Goal: Task Accomplishment & Management: Use online tool/utility

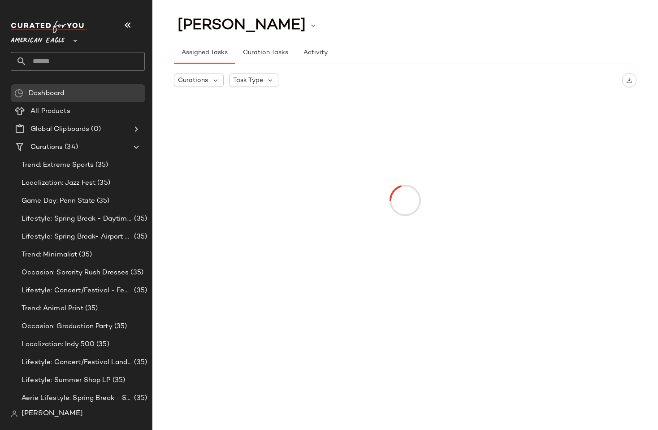
click at [48, 35] on span "American Eagle" at bounding box center [38, 38] width 54 height 16
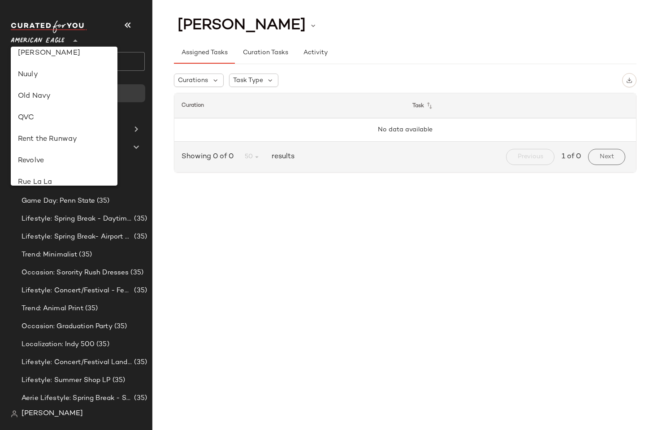
scroll to position [492, 0]
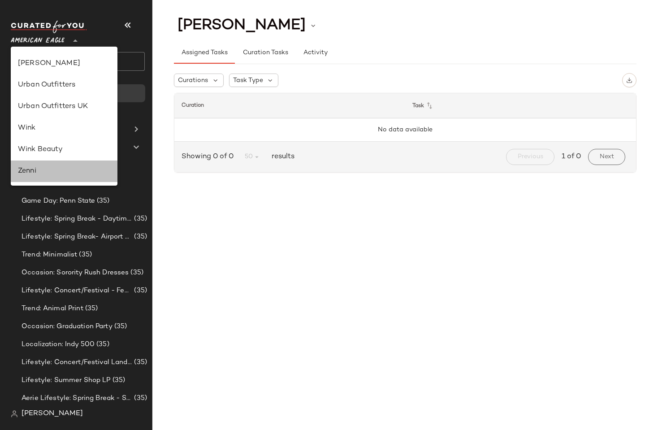
click at [58, 174] on div "Zenni" at bounding box center [64, 171] width 92 height 11
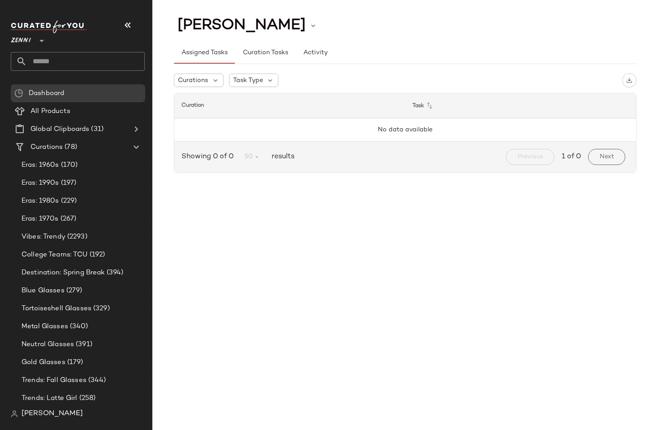
click at [21, 43] on span "Zenni" at bounding box center [21, 38] width 20 height 16
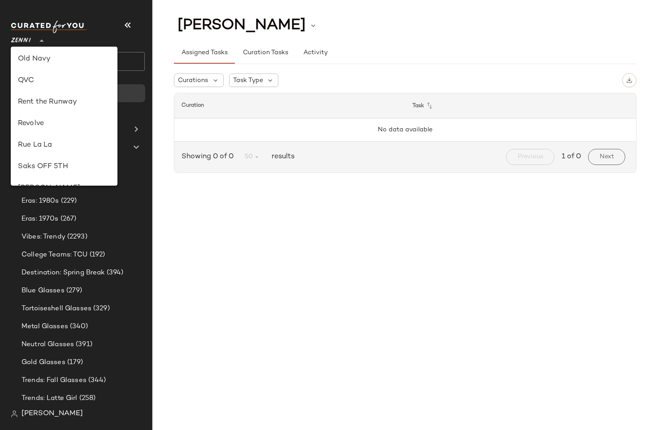
scroll to position [369, 0]
click at [40, 122] on div "Revolve" at bounding box center [64, 123] width 92 height 11
type input "**"
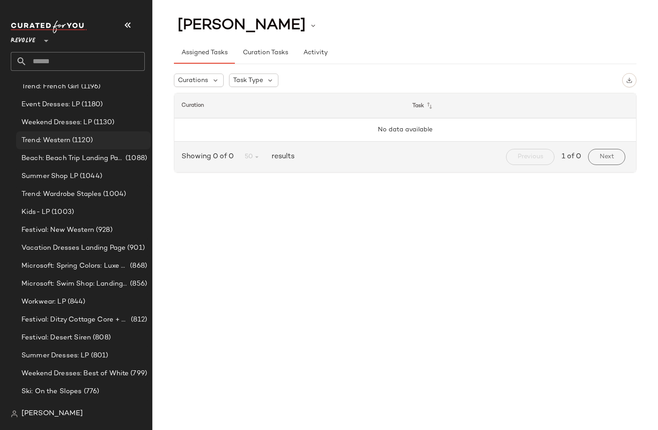
scroll to position [571, 0]
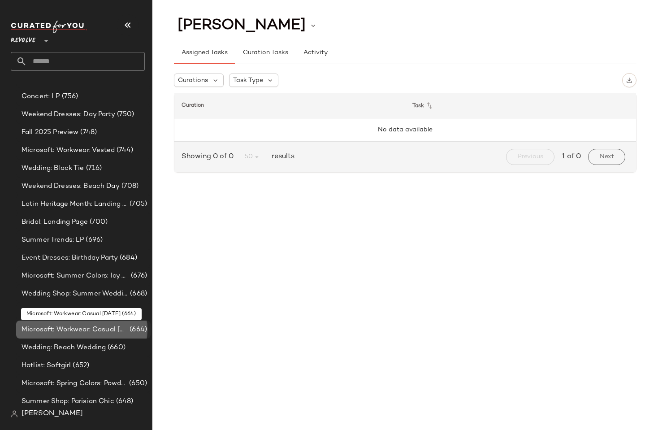
click at [88, 328] on span "Microsoft: Workwear: Casual [DATE]" at bounding box center [75, 330] width 106 height 10
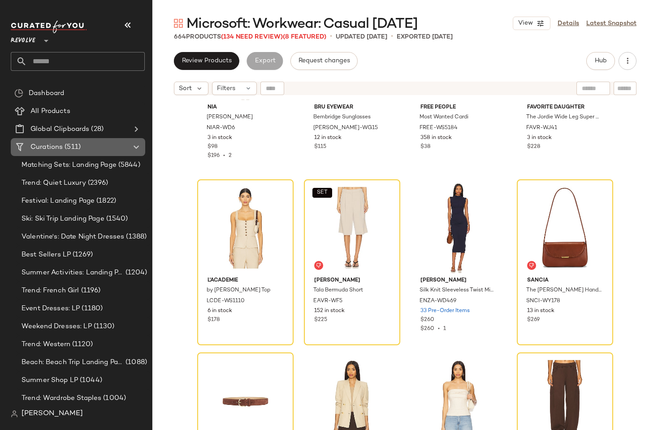
click at [51, 145] on span "Curations" at bounding box center [46, 147] width 32 height 10
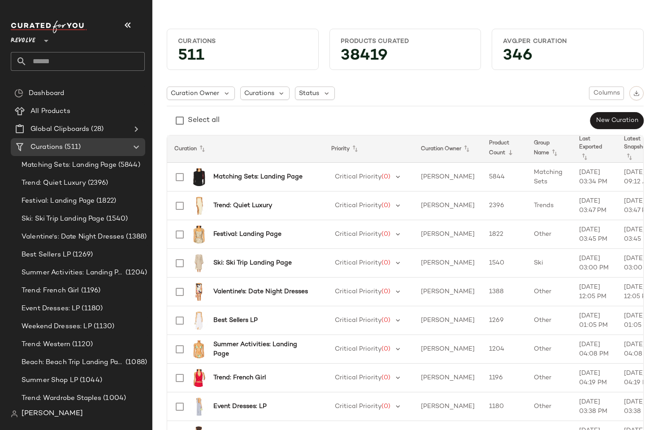
scroll to position [0, 45]
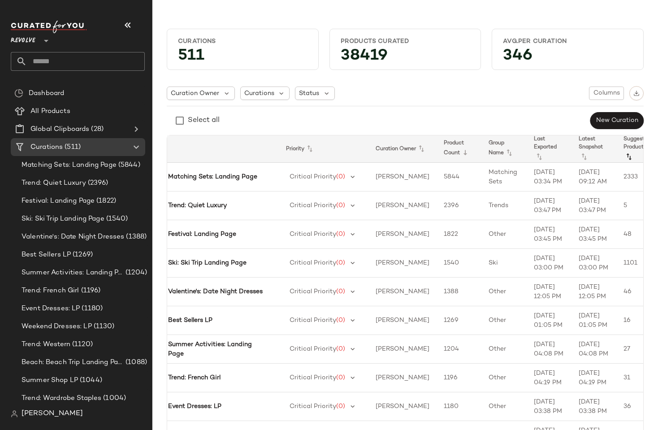
click at [624, 154] on icon at bounding box center [629, 157] width 11 height 11
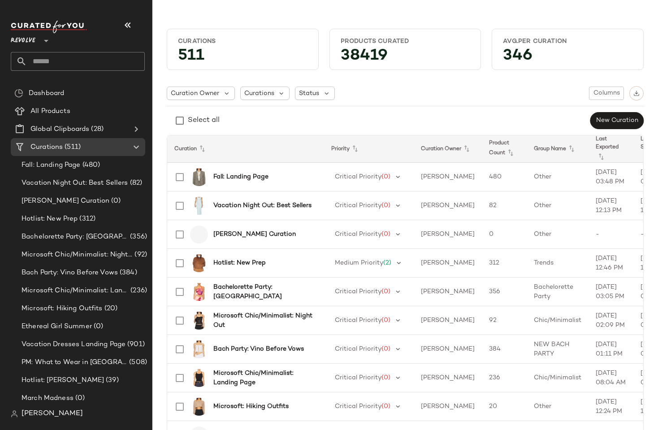
scroll to position [0, 63]
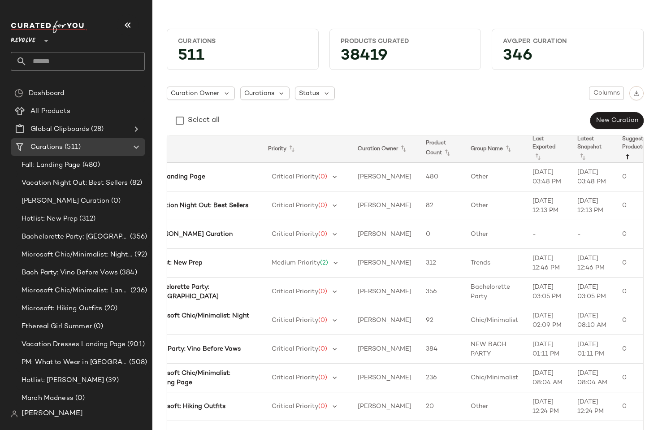
click at [623, 156] on icon at bounding box center [628, 157] width 11 height 11
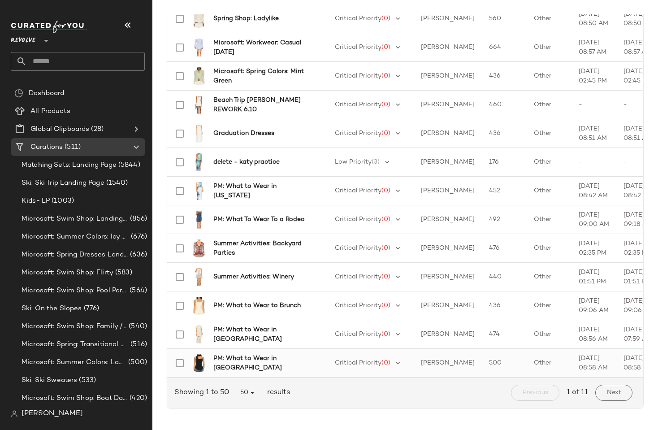
click at [231, 359] on b "PM: What to Wear in [GEOGRAPHIC_DATA]" at bounding box center [263, 363] width 100 height 19
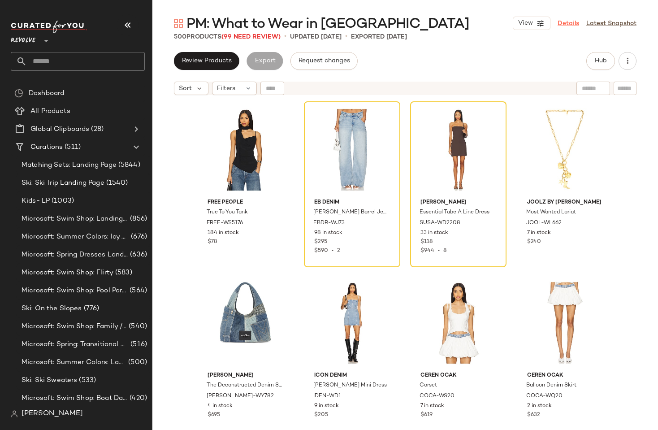
click at [574, 24] on link "Details" at bounding box center [569, 23] width 22 height 9
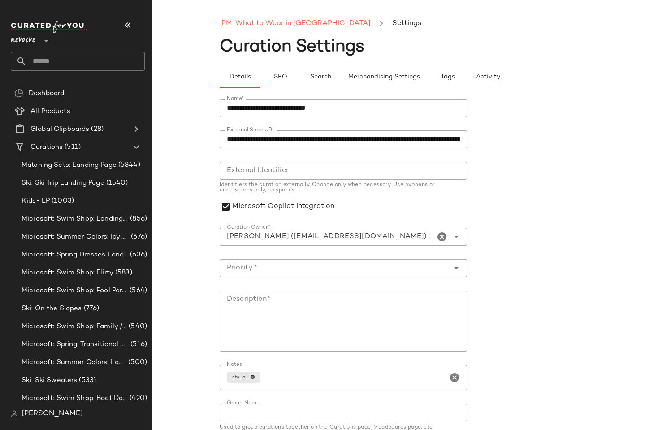
click at [309, 25] on link "PM: What to Wear in [GEOGRAPHIC_DATA]" at bounding box center [296, 24] width 149 height 12
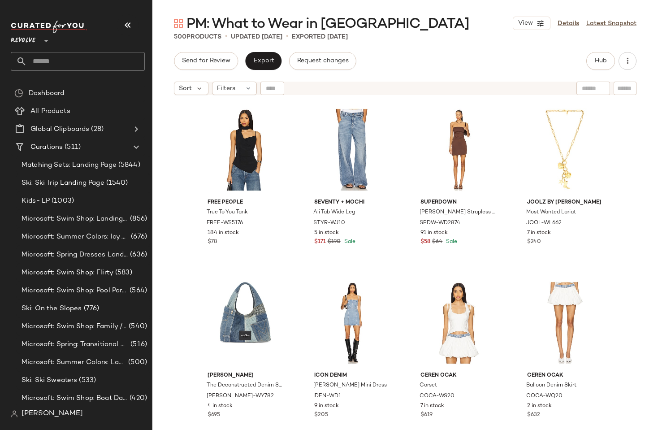
click at [429, 59] on div "Send for Review Export Request changes Hub" at bounding box center [405, 61] width 463 height 18
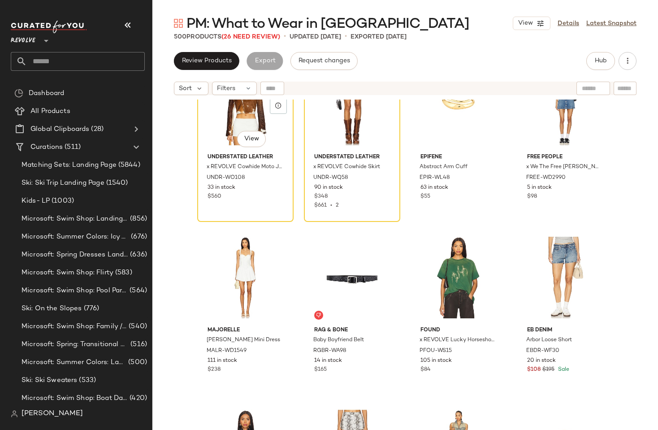
scroll to position [1091, 0]
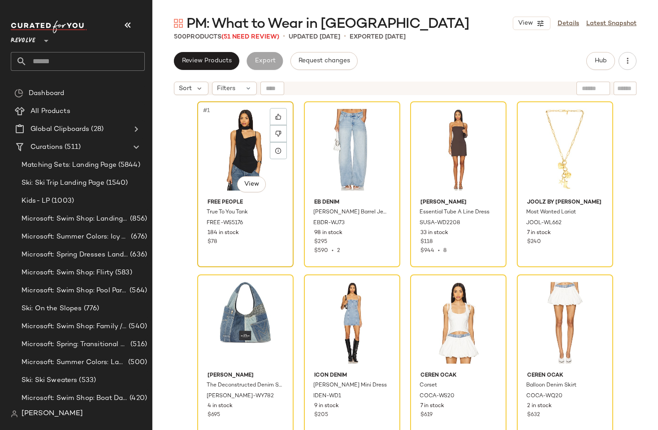
click at [236, 137] on div "#1 View" at bounding box center [245, 150] width 90 height 91
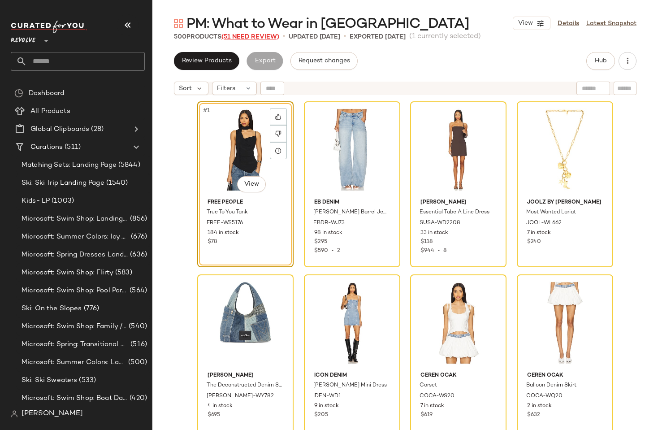
click at [243, 35] on span "(51 Need Review)" at bounding box center [251, 37] width 58 height 7
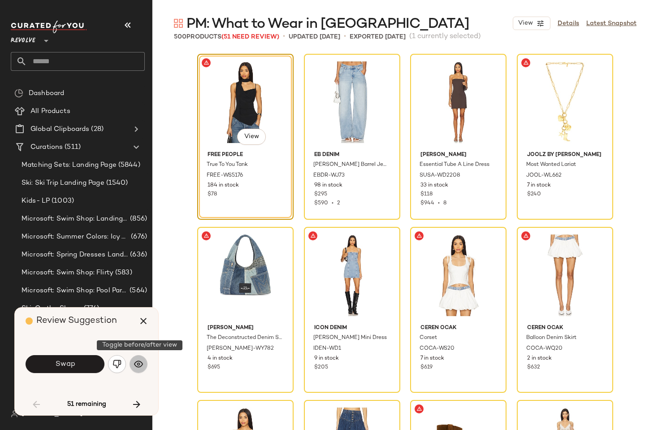
click at [137, 367] on img "button" at bounding box center [138, 364] width 9 height 9
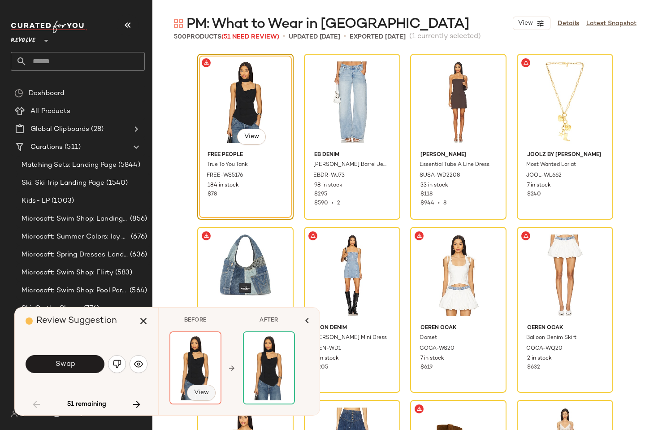
click at [205, 394] on span "View" at bounding box center [201, 392] width 15 height 7
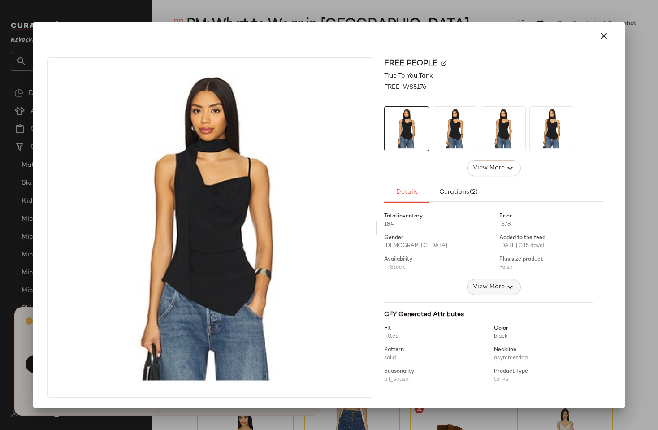
click at [485, 286] on span "View More" at bounding box center [489, 287] width 32 height 11
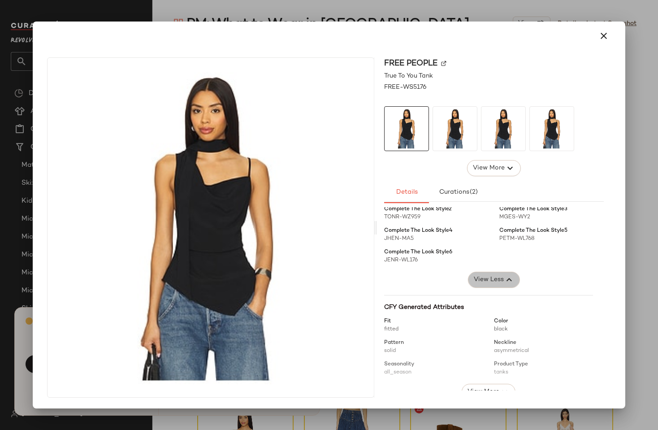
click at [479, 274] on button "View Less" at bounding box center [494, 280] width 52 height 16
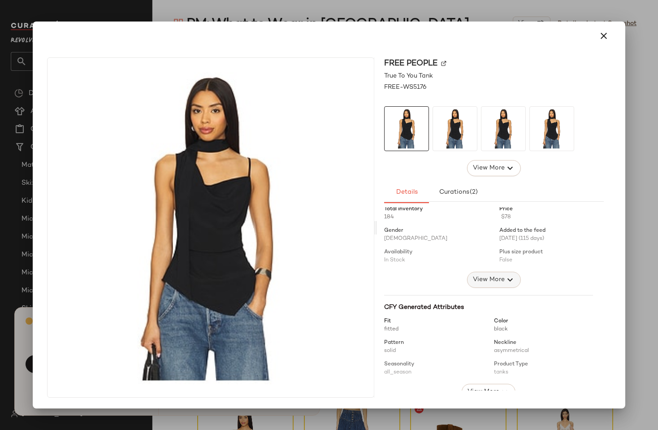
click at [480, 278] on span "View More" at bounding box center [489, 279] width 32 height 11
click at [480, 278] on span "View Less" at bounding box center [489, 279] width 30 height 11
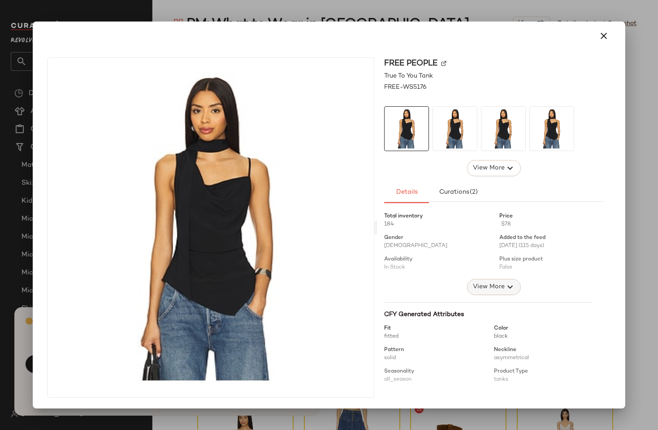
click at [479, 286] on span "View More" at bounding box center [489, 287] width 32 height 11
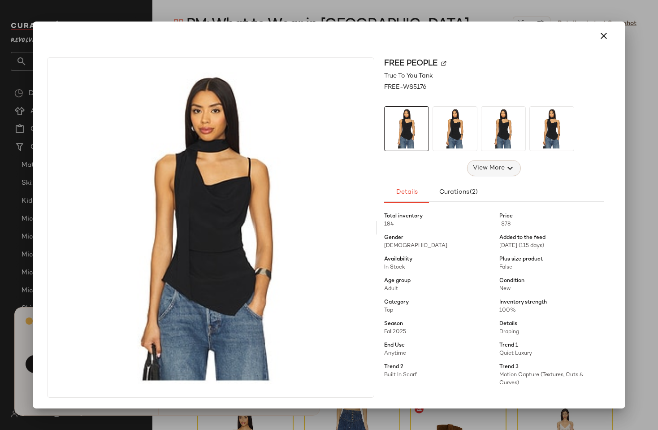
click at [488, 176] on button "View More" at bounding box center [494, 168] width 54 height 16
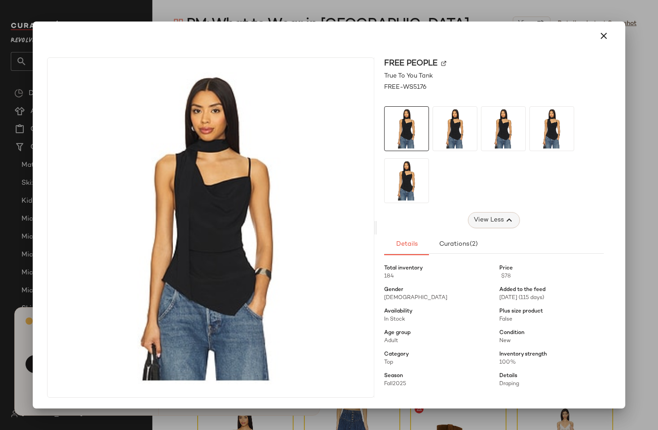
click at [480, 220] on span "View Less" at bounding box center [489, 220] width 30 height 11
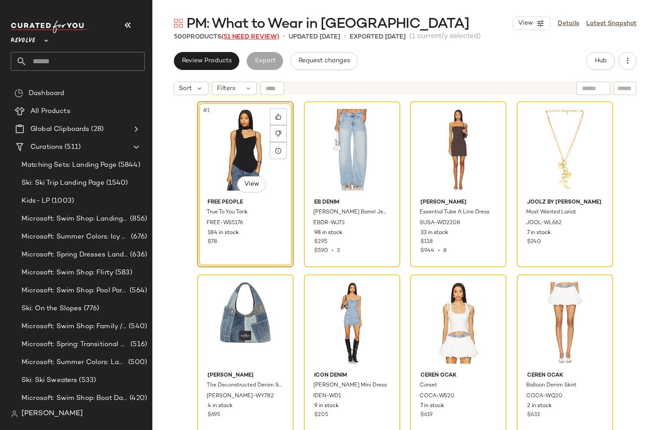
click at [235, 34] on span "(51 Need Review)" at bounding box center [251, 37] width 58 height 7
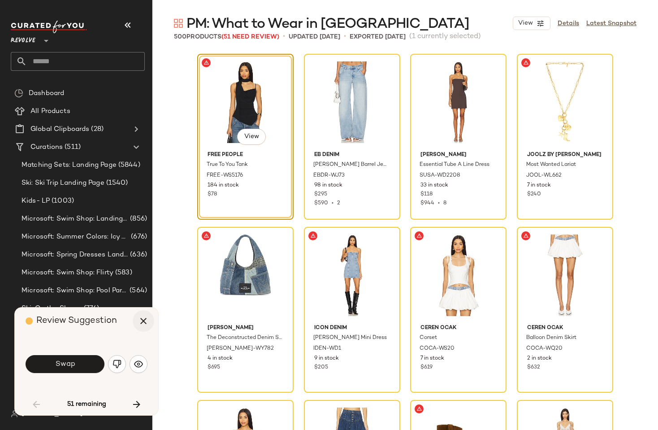
click at [145, 317] on icon "button" at bounding box center [143, 321] width 11 height 11
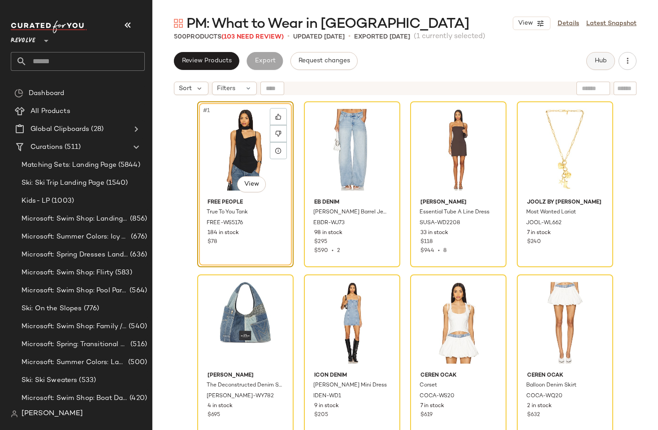
click at [590, 60] on button "Hub" at bounding box center [601, 61] width 29 height 18
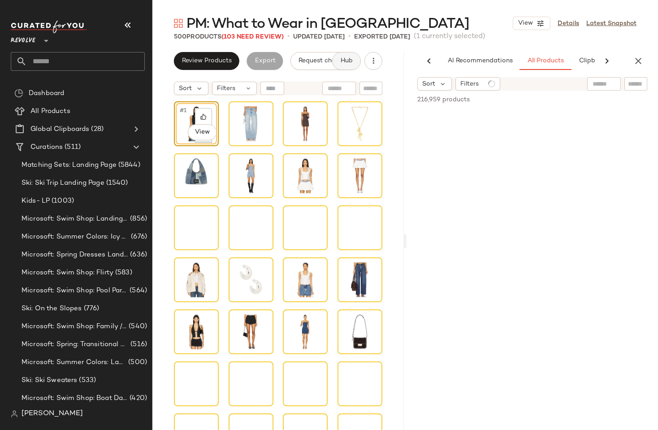
scroll to position [0, 27]
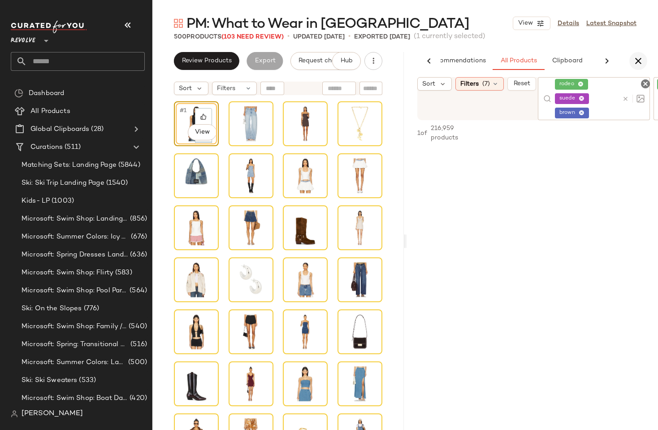
click at [636, 59] on icon "button" at bounding box center [638, 61] width 11 height 11
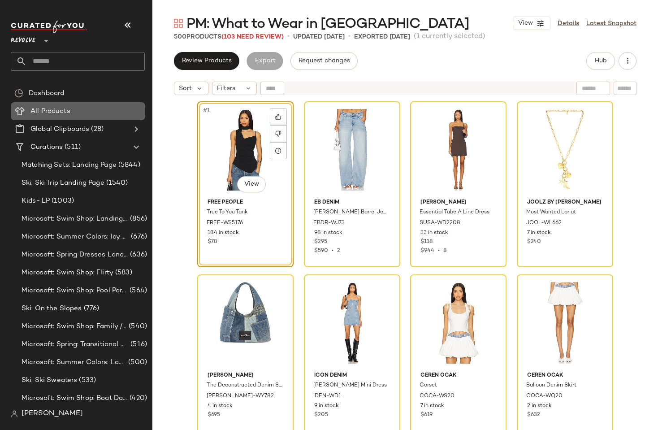
click at [55, 113] on span "All Products" at bounding box center [50, 111] width 40 height 10
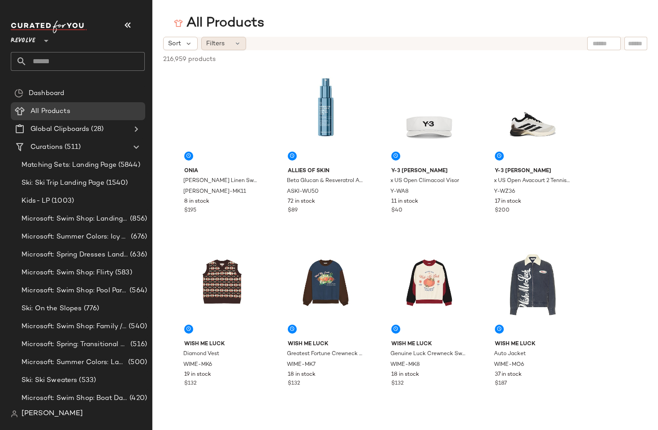
click at [222, 47] on span "Filters" at bounding box center [215, 43] width 18 height 9
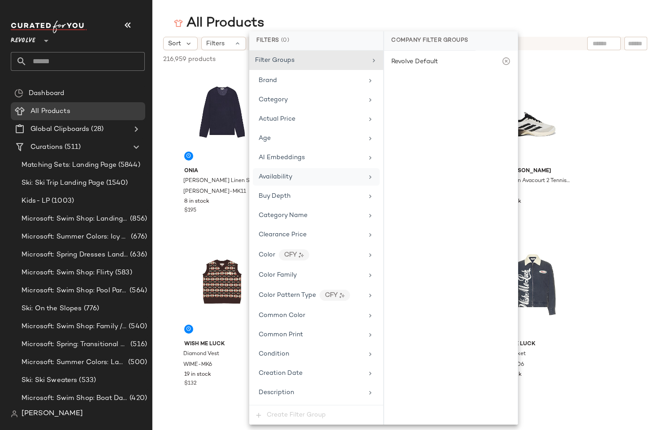
click at [296, 180] on div "Availability" at bounding box center [311, 176] width 105 height 9
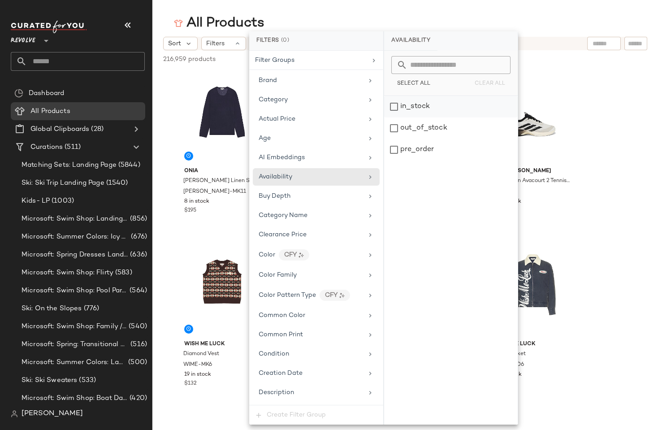
click at [396, 109] on div "in_stock" at bounding box center [451, 107] width 134 height 22
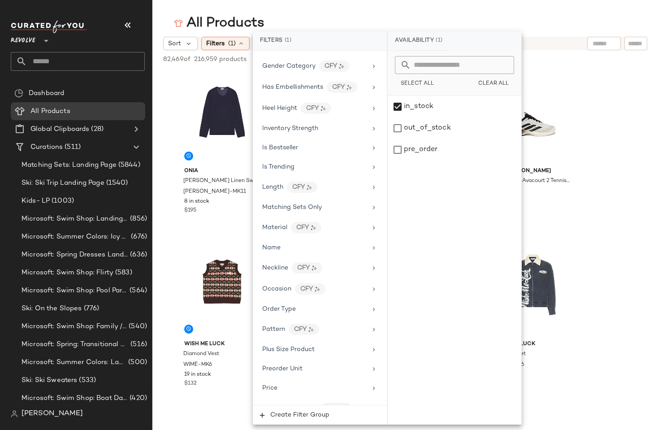
scroll to position [467, 0]
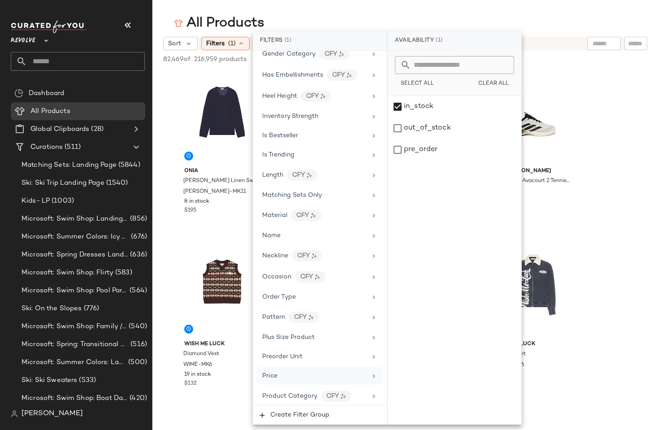
click at [285, 368] on div "Price" at bounding box center [320, 375] width 127 height 17
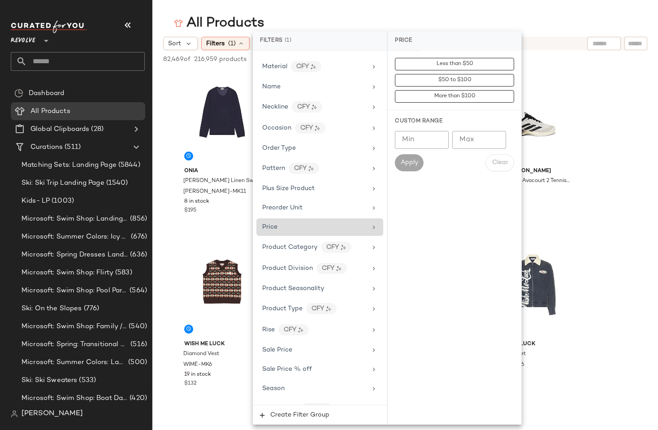
scroll to position [658, 0]
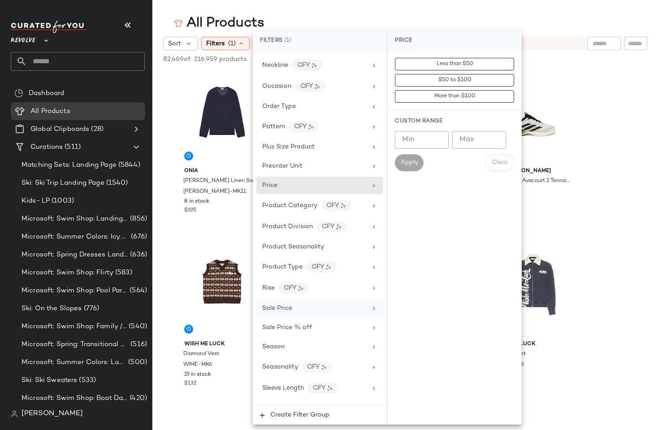
click at [292, 306] on span "Sale Price" at bounding box center [277, 308] width 30 height 7
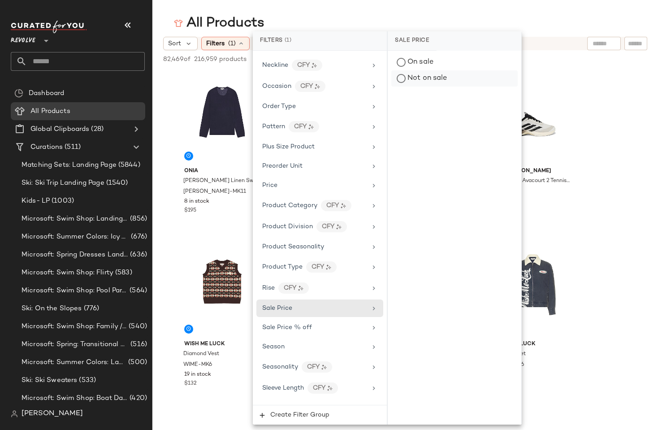
click at [441, 80] on div "Not on sale" at bounding box center [455, 78] width 126 height 16
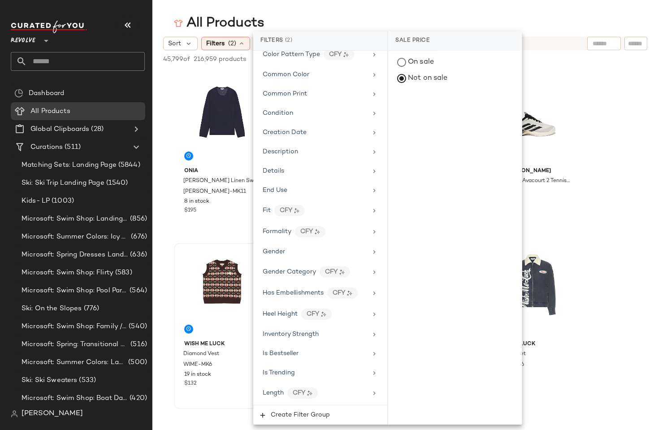
scroll to position [244, 0]
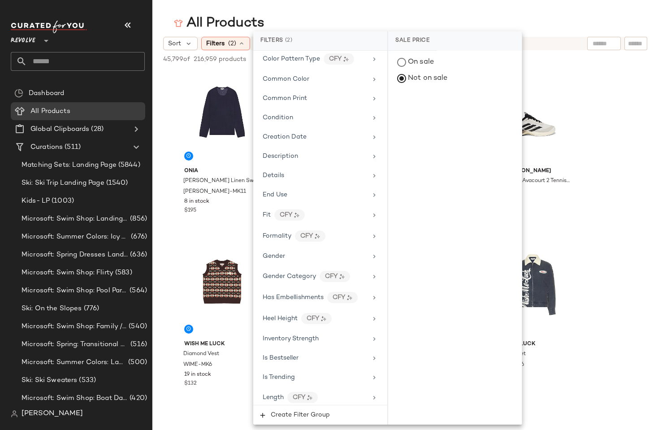
click at [237, 13] on main "All Products Sort Filters (2) Reset 45,799 of 216,959 products • 0 selected Des…" at bounding box center [329, 215] width 658 height 430
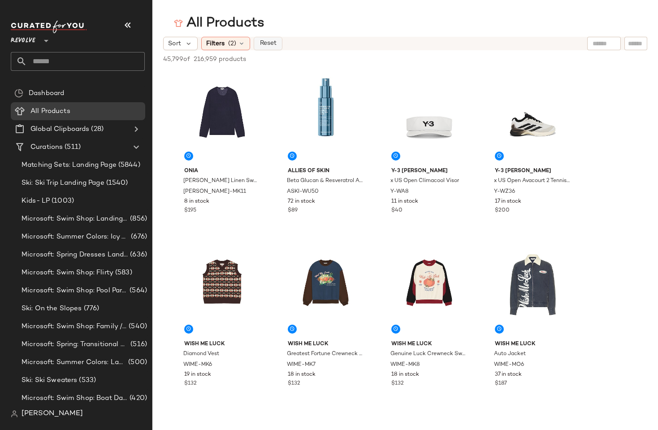
click at [267, 40] on span "Reset" at bounding box center [267, 43] width 17 height 7
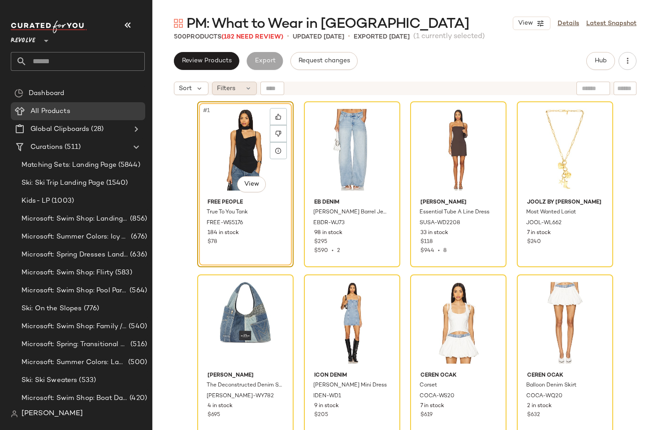
click at [237, 89] on div "Filters" at bounding box center [234, 88] width 45 height 13
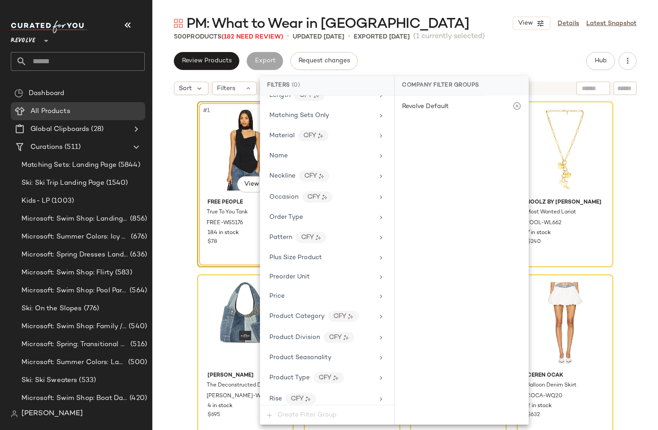
scroll to position [604, 0]
click at [562, 21] on link "Details" at bounding box center [569, 23] width 22 height 9
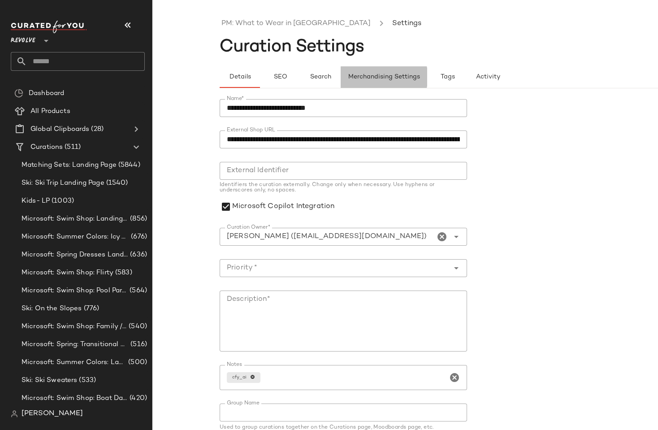
click at [362, 69] on button "Merchandising Settings" at bounding box center [384, 77] width 87 height 22
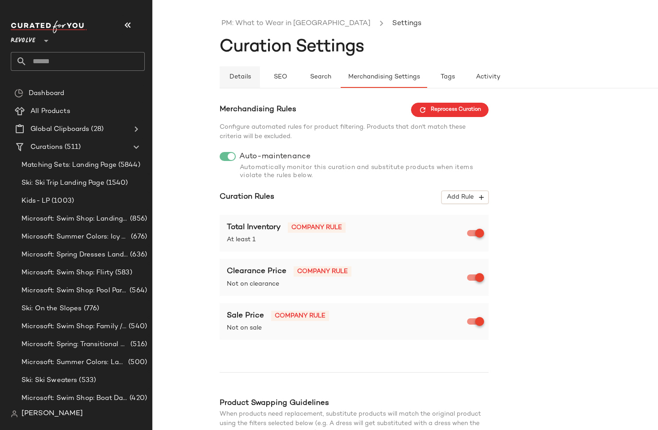
click at [242, 74] on span "Details" at bounding box center [240, 77] width 22 height 7
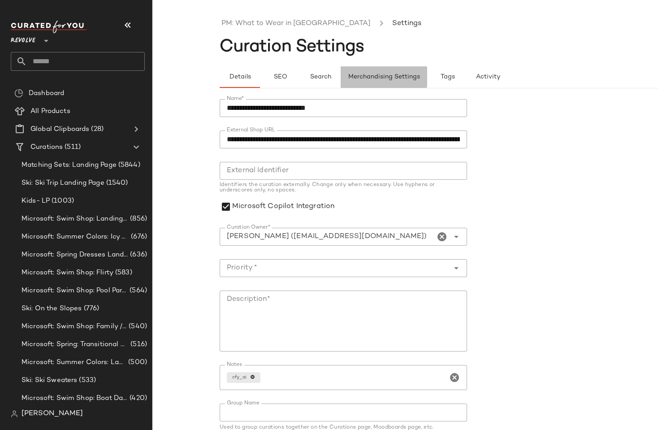
click at [358, 78] on span "Merchandising Settings" at bounding box center [384, 77] width 72 height 7
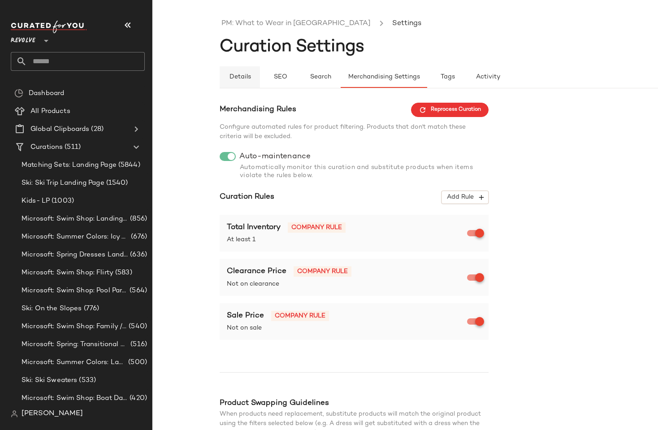
click at [245, 73] on button "Details" at bounding box center [240, 77] width 40 height 22
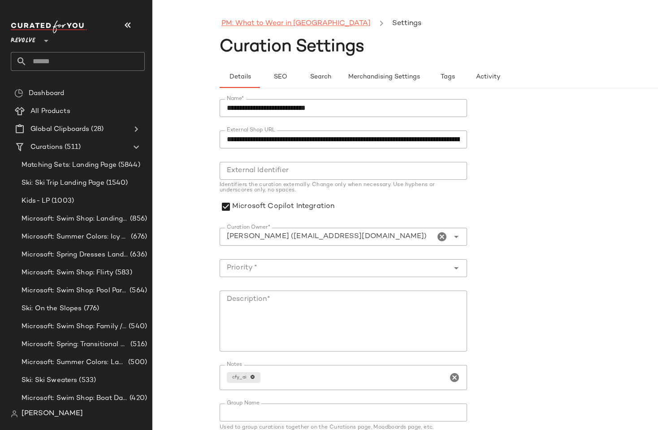
click at [302, 19] on link "PM: What to Wear in Nashville" at bounding box center [296, 24] width 149 height 12
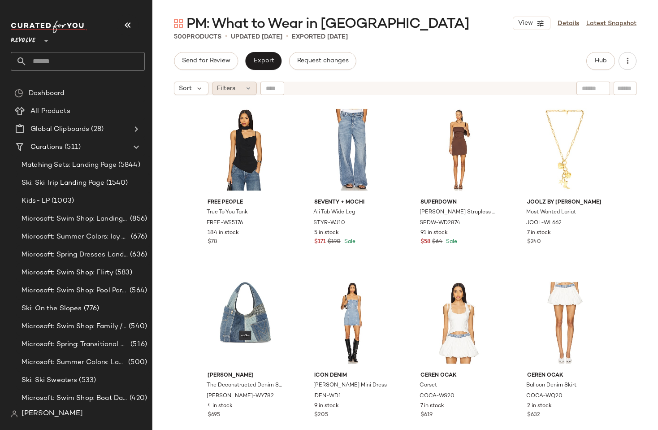
click at [223, 86] on span "Filters" at bounding box center [226, 88] width 18 height 9
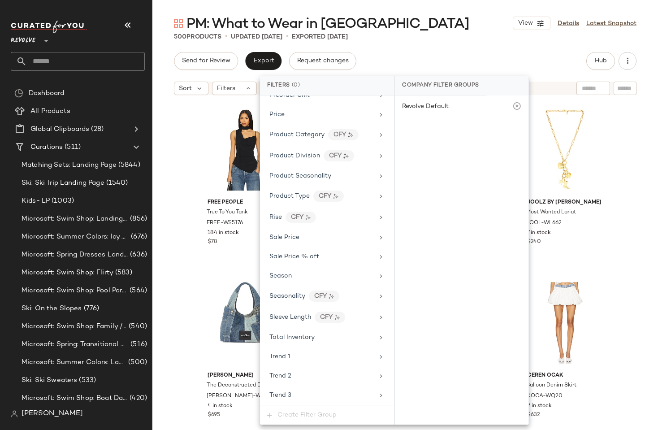
scroll to position [784, 0]
click at [309, 237] on div "Sale Price" at bounding box center [322, 238] width 105 height 9
click at [406, 109] on div "On sale" at bounding box center [462, 107] width 126 height 16
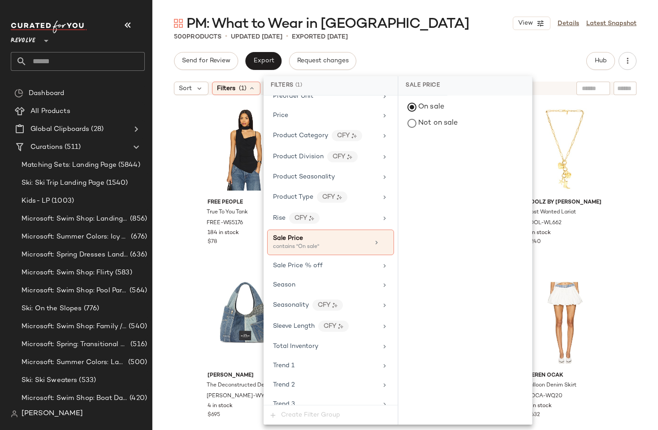
click at [409, 50] on div "PM: What to Wear in Nashville View Details Latest Snapshot 500 Products • updat…" at bounding box center [405, 222] width 506 height 416
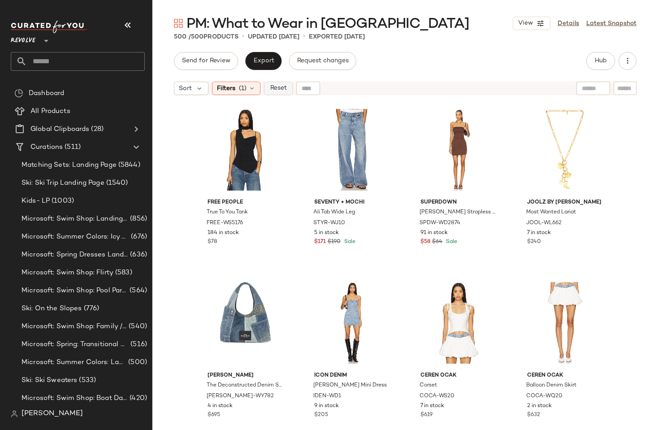
click at [274, 92] on button "Reset" at bounding box center [278, 88] width 29 height 13
click at [226, 91] on span "Filters" at bounding box center [226, 88] width 18 height 9
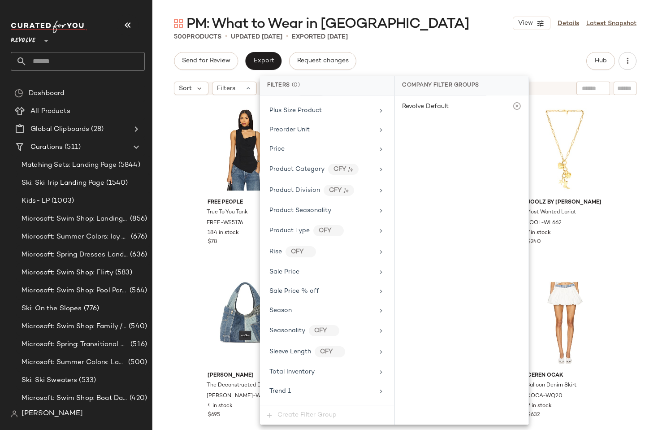
scroll to position [763, 0]
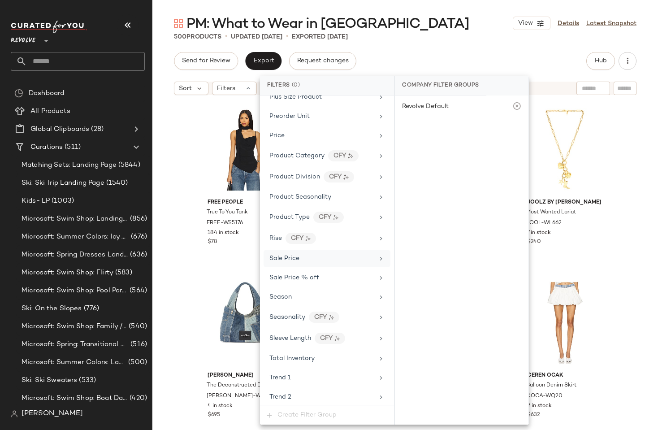
click at [297, 255] on span "Sale Price" at bounding box center [285, 258] width 30 height 7
click at [434, 112] on div "On sale" at bounding box center [462, 107] width 126 height 16
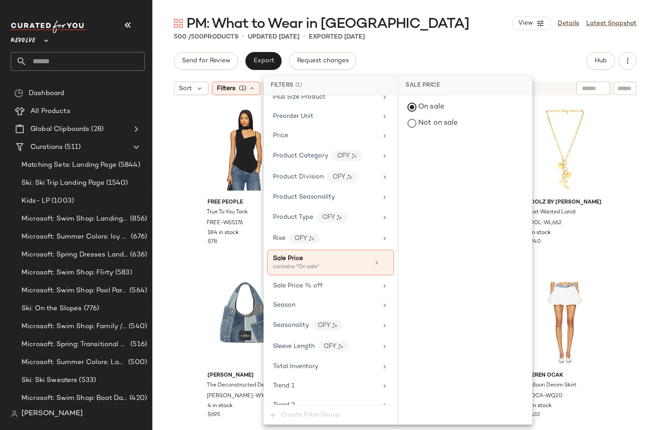
click at [471, 53] on div "Send for Review Export Request changes Hub" at bounding box center [405, 61] width 463 height 18
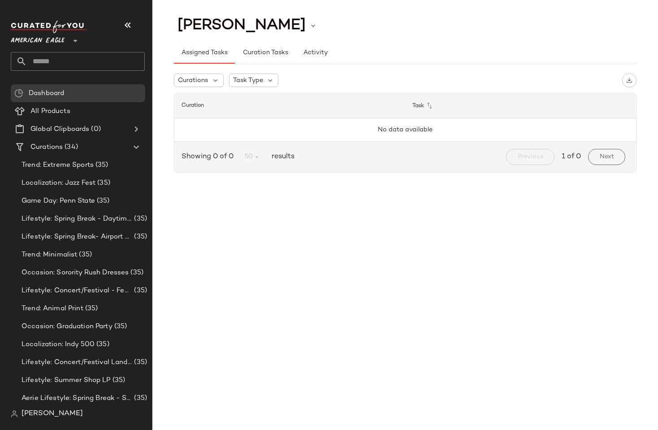
click at [44, 41] on span "American Eagle" at bounding box center [38, 38] width 54 height 16
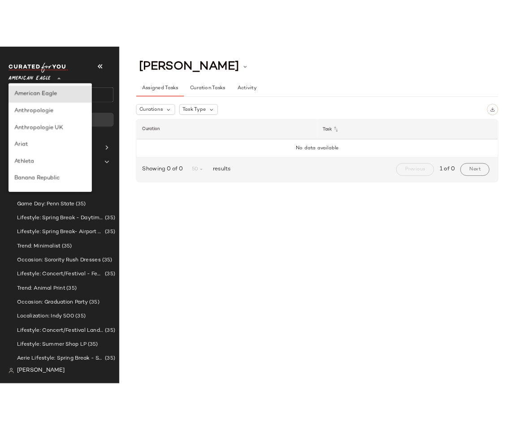
scroll to position [354, 0]
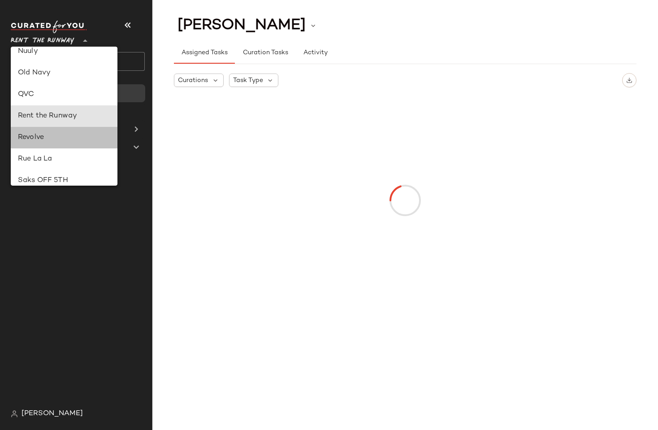
click at [38, 134] on div "Revolve" at bounding box center [64, 137] width 92 height 11
type input "**"
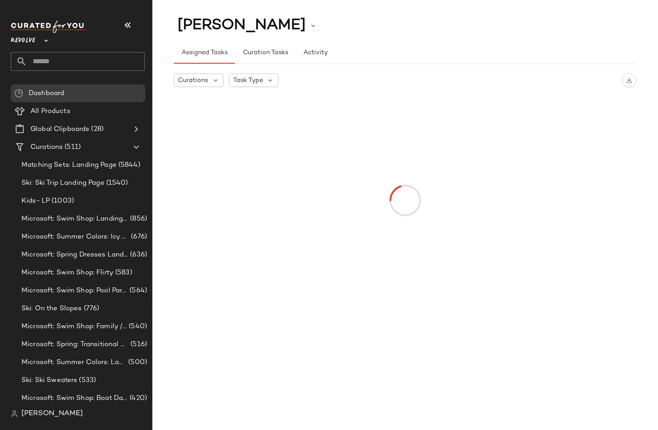
click at [48, 61] on input "text" at bounding box center [86, 61] width 118 height 19
paste input "**********"
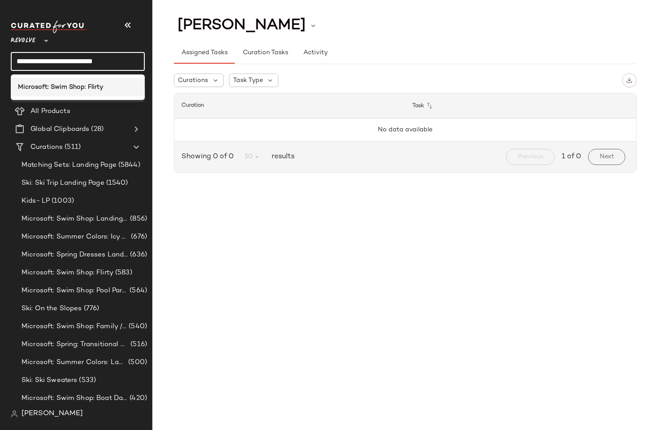
type input "**********"
click at [85, 91] on b "Microsoft: Swim Shop: Flirty" at bounding box center [60, 87] width 85 height 9
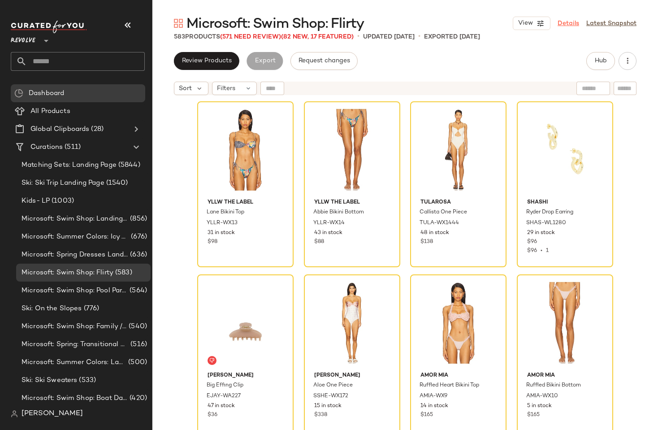
click at [567, 24] on link "Details" at bounding box center [569, 23] width 22 height 9
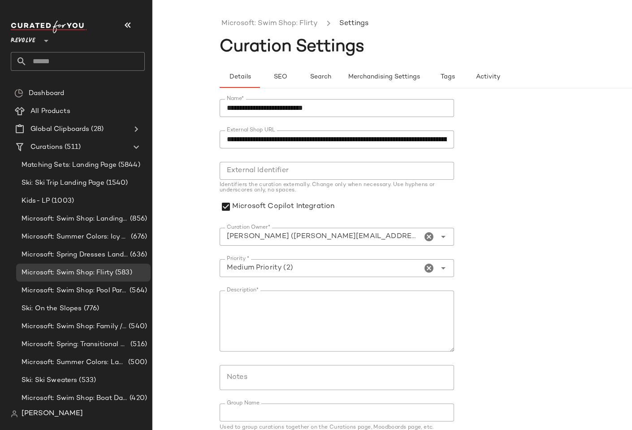
click at [205, 26] on div "**********" at bounding box center [316, 222] width 632 height 416
click at [202, 98] on div "**********" at bounding box center [316, 222] width 632 height 416
click at [254, 23] on link "Microsoft: Swim Shop: Flirty" at bounding box center [270, 24] width 96 height 12
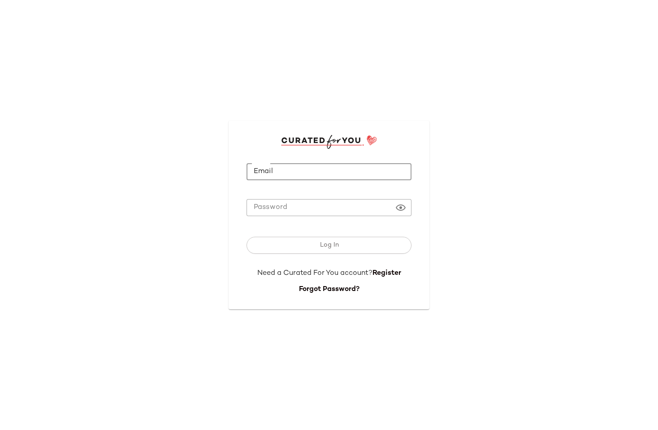
click at [293, 172] on input "Email" at bounding box center [329, 171] width 165 height 17
type input "**********"
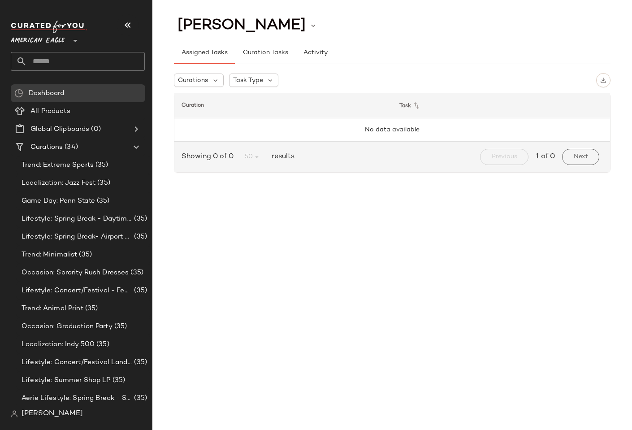
click at [32, 41] on span "American Eagle" at bounding box center [38, 38] width 54 height 16
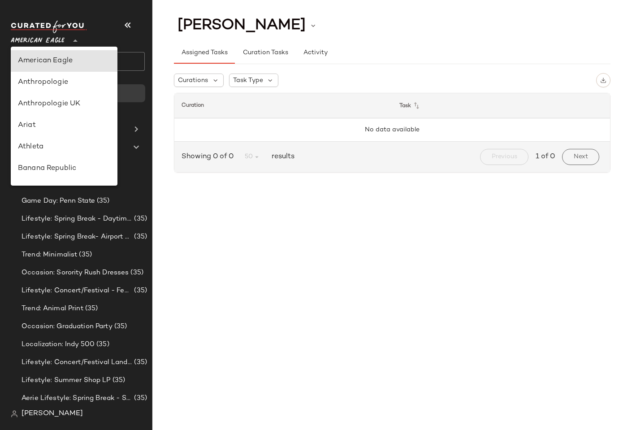
scroll to position [354, 0]
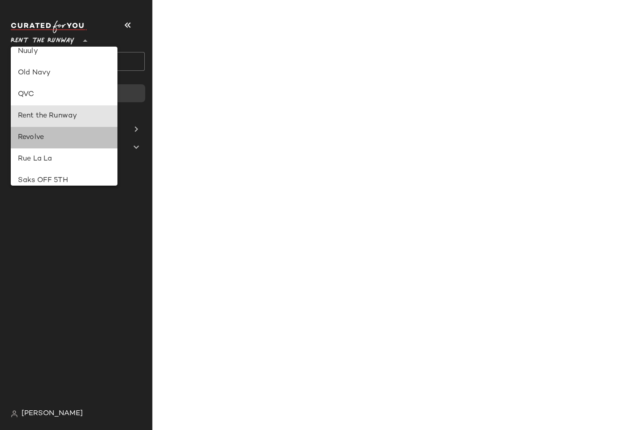
click at [41, 132] on div "Revolve" at bounding box center [64, 138] width 107 height 22
type input "**"
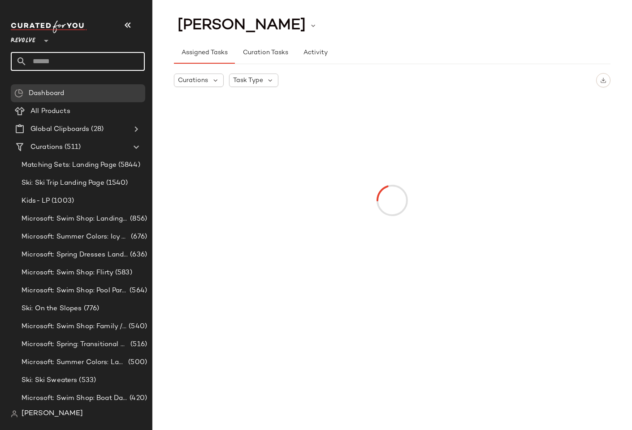
click at [48, 63] on input "text" at bounding box center [86, 61] width 118 height 19
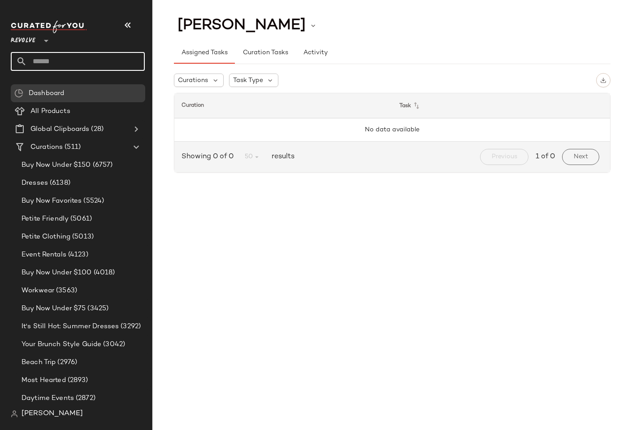
paste input "**********"
type input "**********"
paste input "**********"
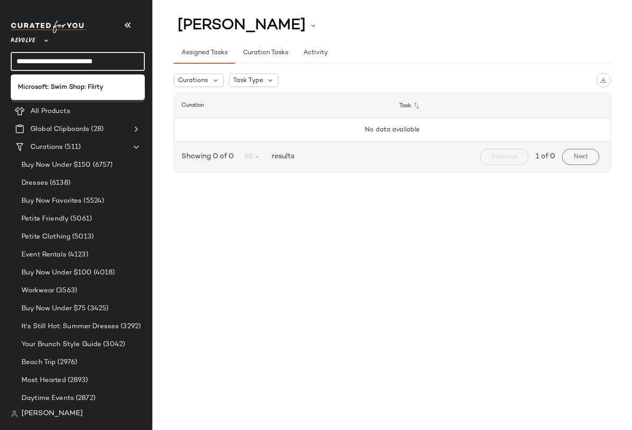
type input "**********"
click at [53, 85] on b "Microsoft: Swim Shop: Flirty" at bounding box center [60, 87] width 85 height 9
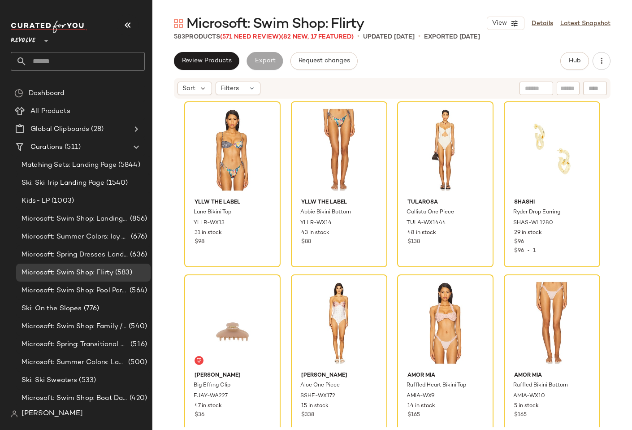
click at [261, 17] on span "Microsoft: Swim Shop: Flirty" at bounding box center [276, 24] width 178 height 18
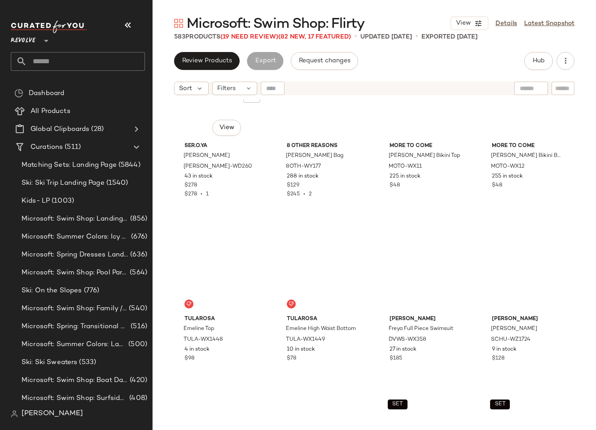
scroll to position [3183, 0]
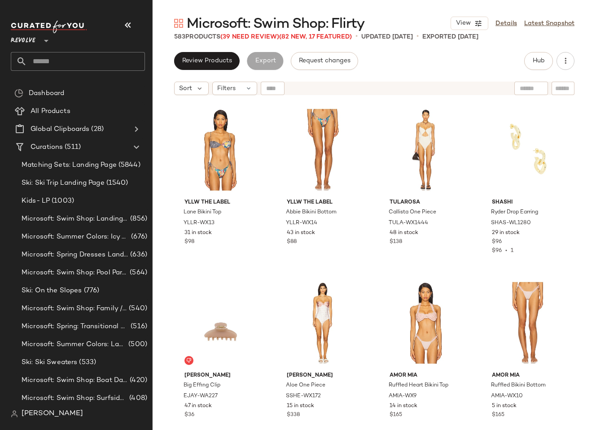
click at [348, 13] on main "Microsoft: Swim Shop: Flirty View Details Latest Snapshot 583 Products (39 Need…" at bounding box center [298, 215] width 596 height 430
click at [226, 94] on div "Filters" at bounding box center [234, 88] width 45 height 13
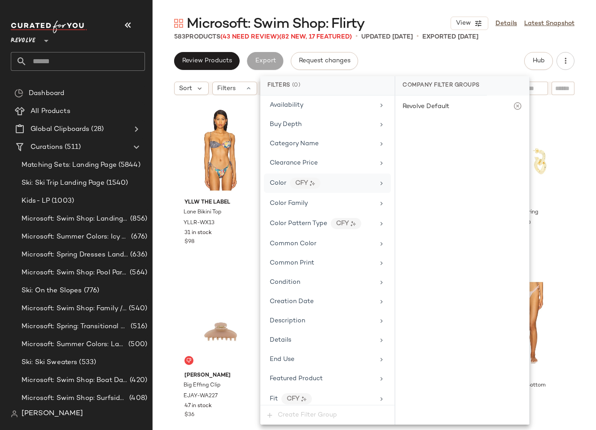
scroll to position [116, 0]
click at [320, 164] on div "Clearance Price" at bounding box center [322, 163] width 105 height 9
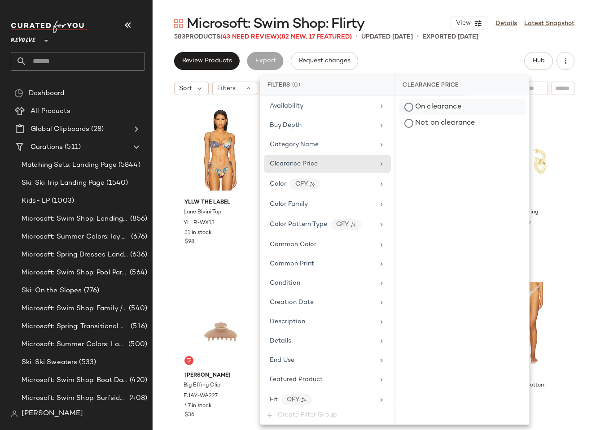
click at [422, 103] on div "On clearance" at bounding box center [462, 107] width 126 height 16
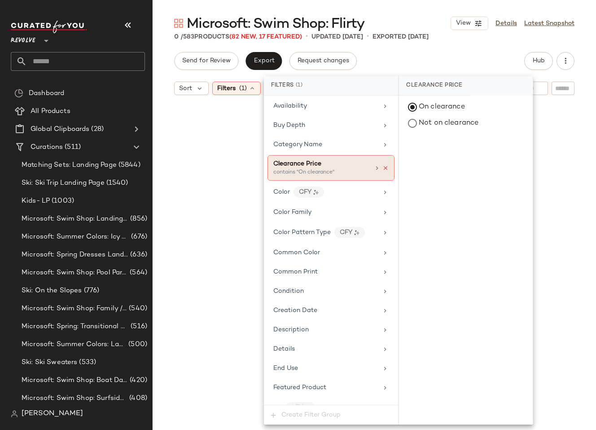
click at [382, 170] on icon at bounding box center [385, 168] width 6 height 6
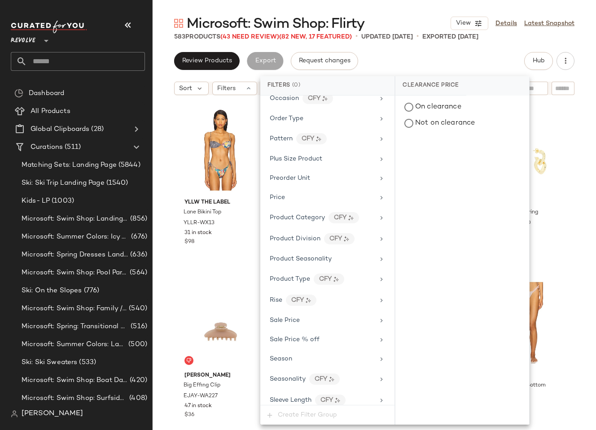
scroll to position [702, 0]
click at [298, 311] on div "Sale Price" at bounding box center [327, 319] width 127 height 17
click at [428, 104] on div "On sale" at bounding box center [462, 107] width 126 height 16
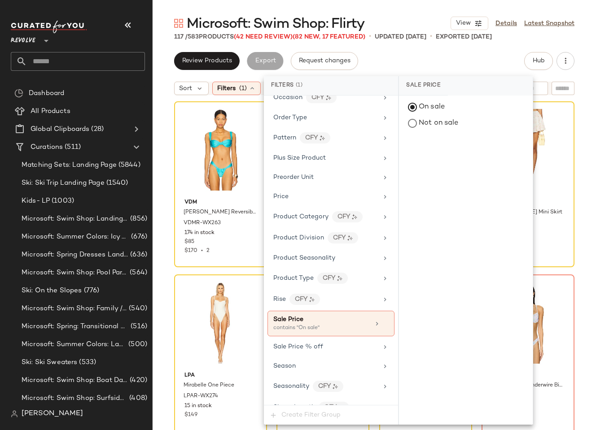
click at [400, 54] on div "Review Products Export Request changes Hub" at bounding box center [374, 61] width 400 height 18
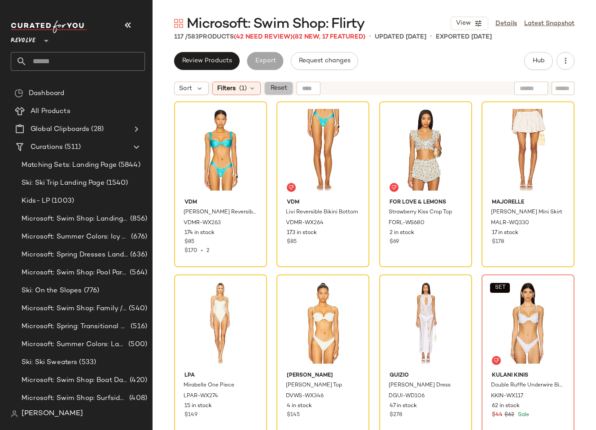
click at [279, 87] on span "Reset" at bounding box center [278, 88] width 17 height 7
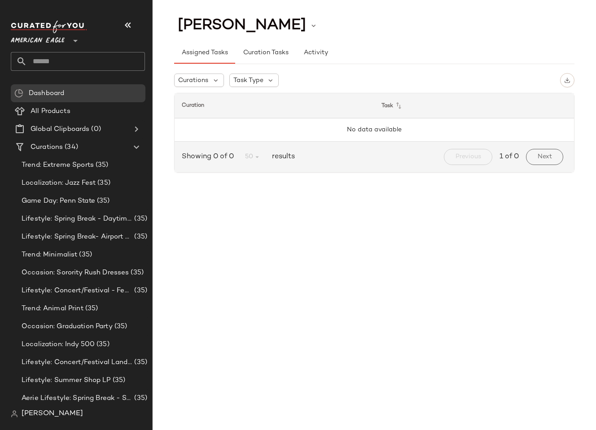
click at [32, 411] on span "[PERSON_NAME]" at bounding box center [52, 414] width 61 height 11
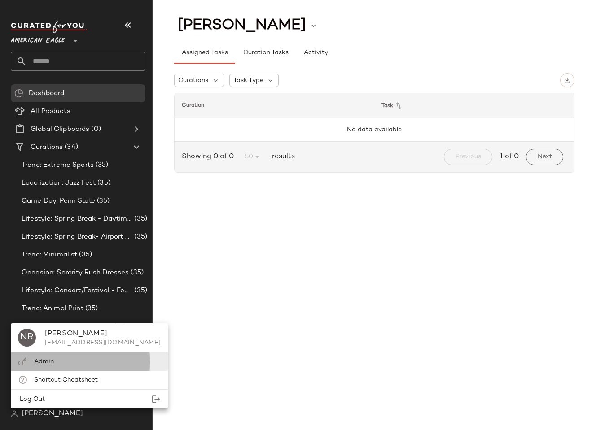
click at [39, 361] on span "Admin" at bounding box center [44, 361] width 20 height 7
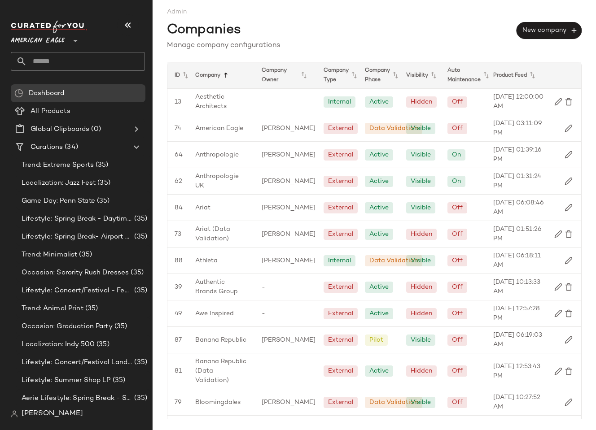
click at [224, 72] on icon at bounding box center [225, 75] width 11 height 11
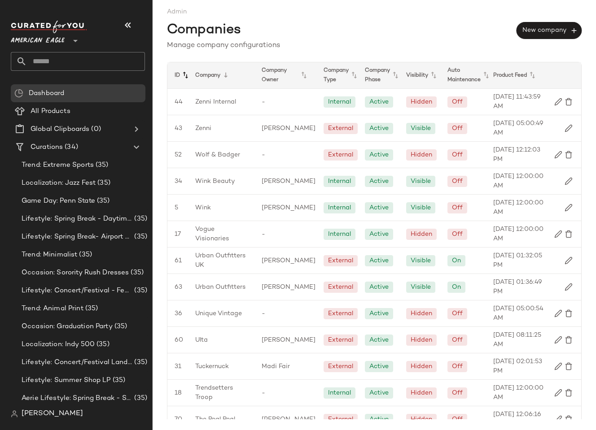
click at [183, 73] on icon at bounding box center [185, 75] width 11 height 11
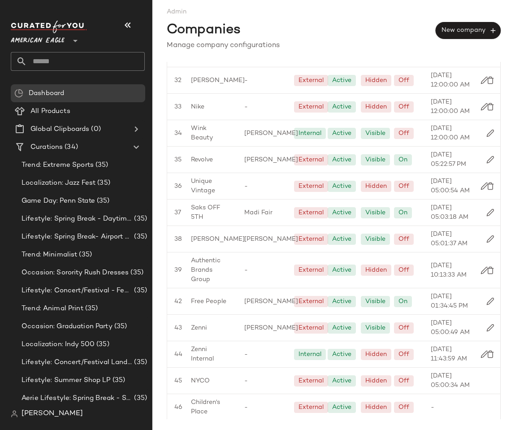
scroll to position [1051, 0]
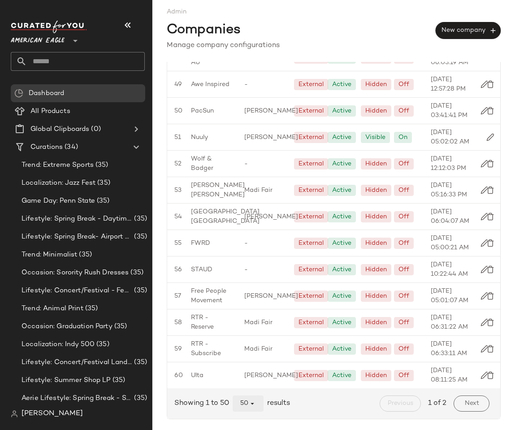
click at [243, 402] on span "50" at bounding box center [248, 404] width 17 height 8
click at [252, 385] on div "All" at bounding box center [248, 381] width 17 height 11
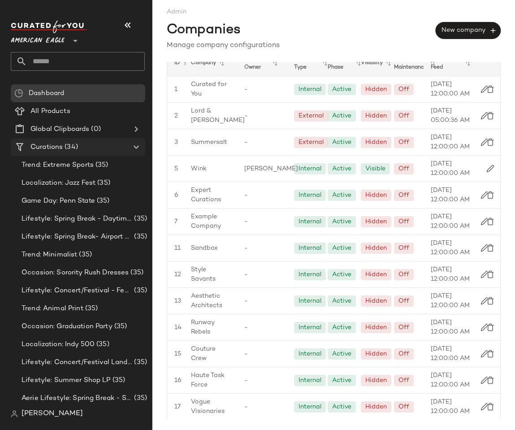
scroll to position [0, 0]
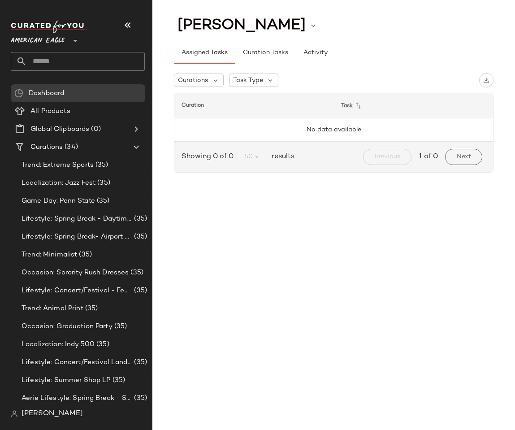
click at [56, 32] on span "American Eagle" at bounding box center [38, 38] width 54 height 16
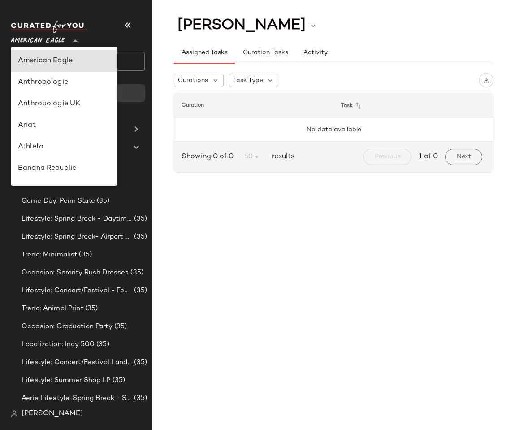
type input "**"
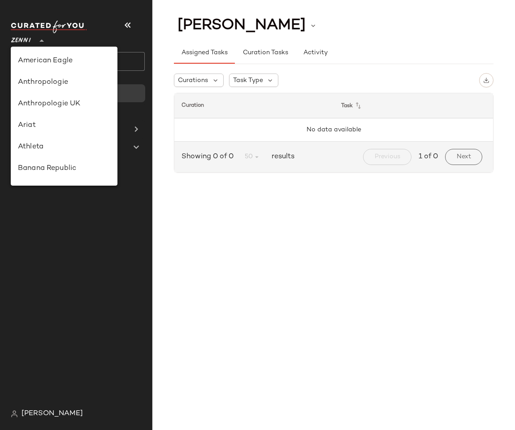
scroll to position [492, 0]
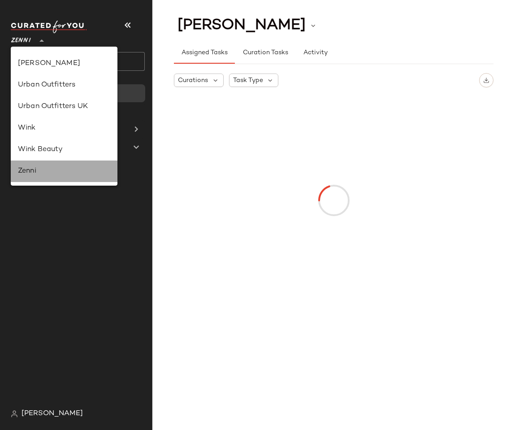
click at [32, 164] on div "Zenni" at bounding box center [64, 172] width 107 height 22
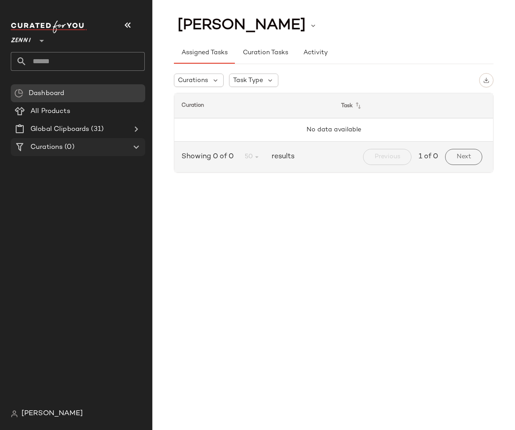
click at [56, 149] on span "Curations" at bounding box center [46, 147] width 32 height 10
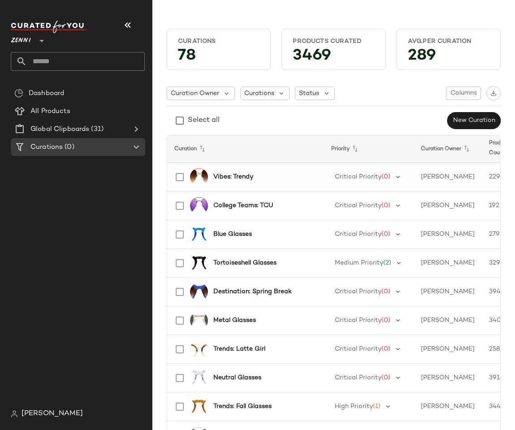
scroll to position [0, 196]
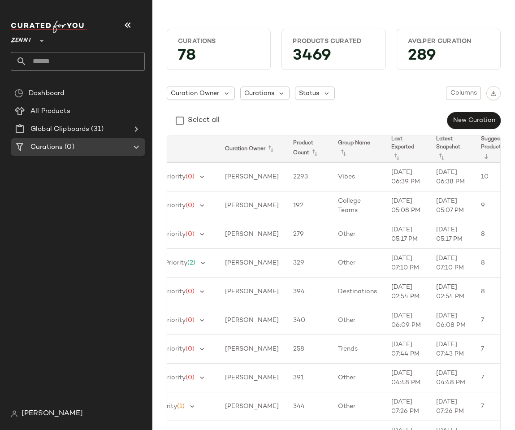
click at [474, 150] on th "Suggested Products" at bounding box center [496, 148] width 45 height 27
click at [481, 158] on icon at bounding box center [486, 157] width 11 height 11
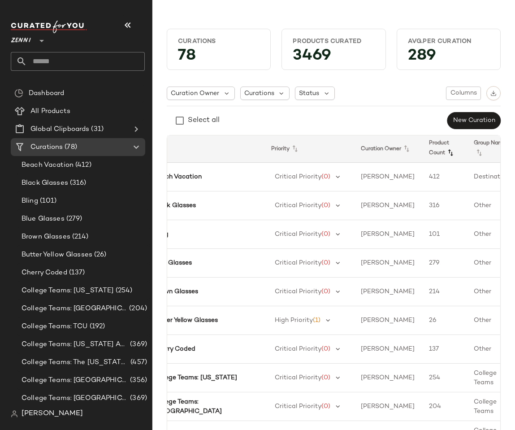
scroll to position [0, 196]
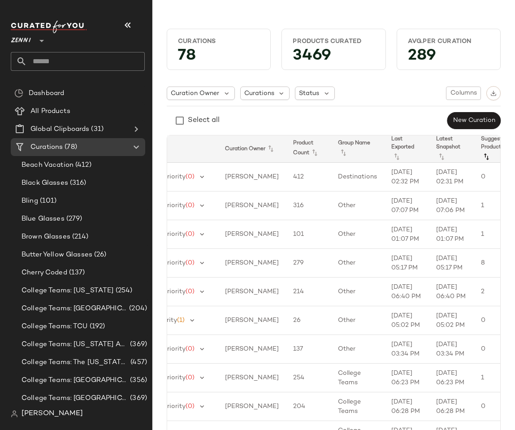
click at [481, 154] on icon at bounding box center [486, 157] width 11 height 11
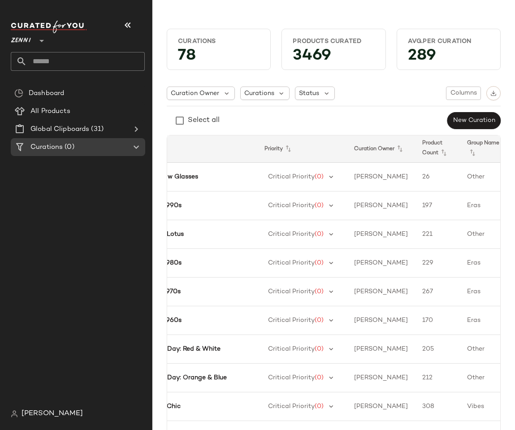
scroll to position [0, 196]
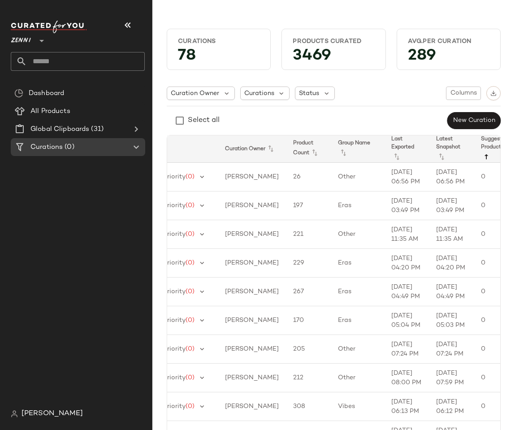
click at [481, 153] on icon at bounding box center [486, 157] width 11 height 11
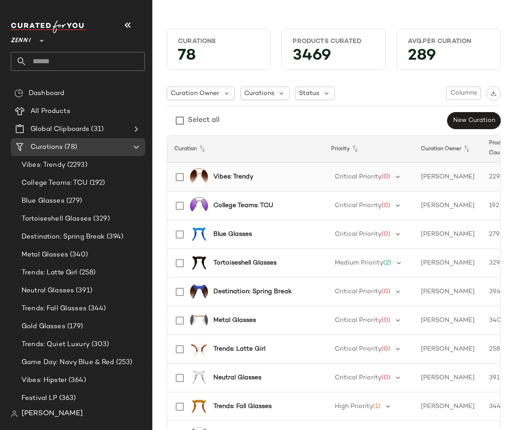
click at [229, 182] on div "Vibes: Trendy" at bounding box center [243, 177] width 148 height 22
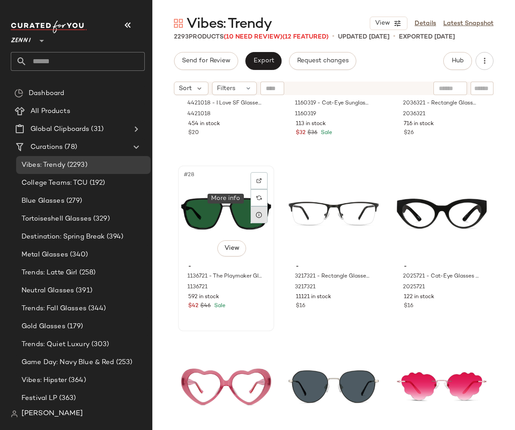
scroll to position [1517, 0]
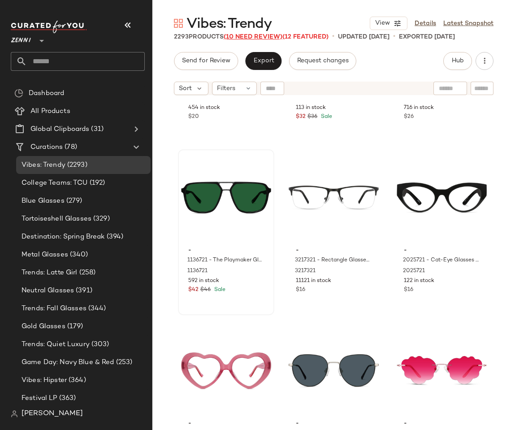
click at [266, 39] on span "(10 Need Review)" at bounding box center [253, 37] width 59 height 7
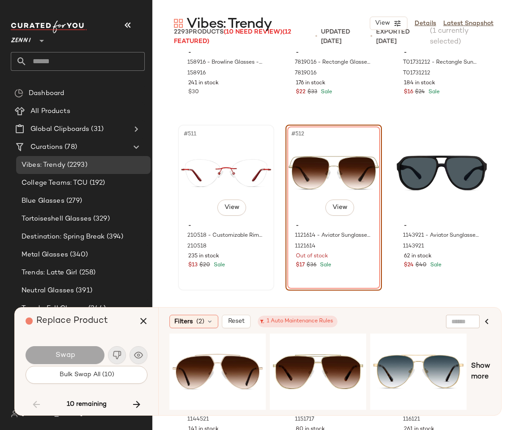
scroll to position [29376, 0]
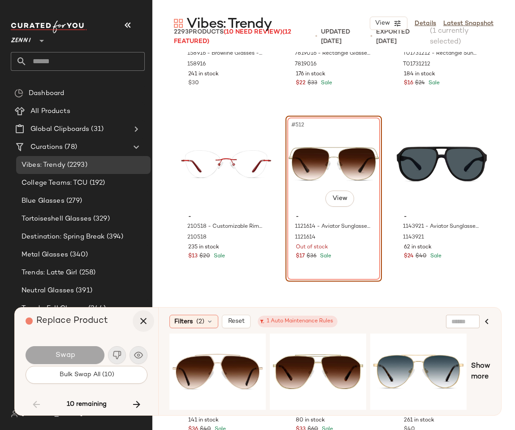
click at [148, 317] on icon "button" at bounding box center [143, 321] width 11 height 11
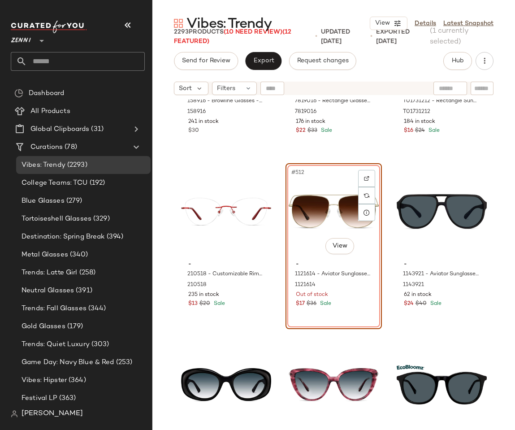
click at [193, 8] on main "Vibes: Trendy View Details Latest Snapshot 2293 Products (10 Need Review) (12 F…" at bounding box center [257, 215] width 515 height 430
